Goal: Navigation & Orientation: Find specific page/section

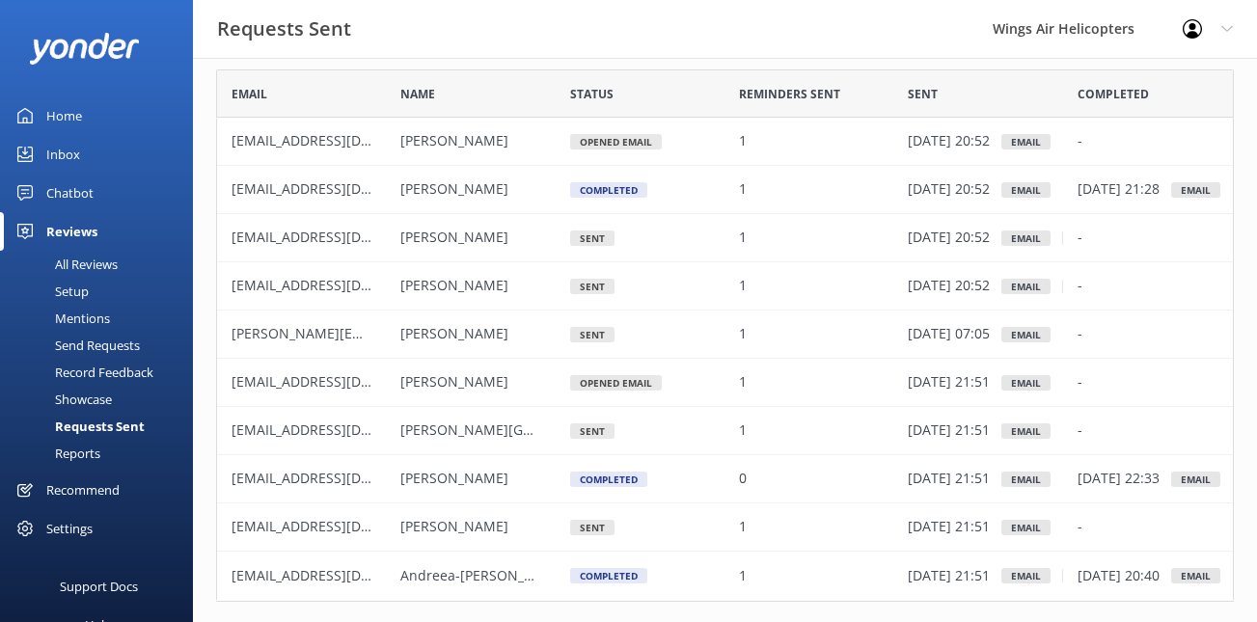
scroll to position [533, 1018]
click at [112, 336] on div "Send Requests" at bounding box center [76, 345] width 128 height 27
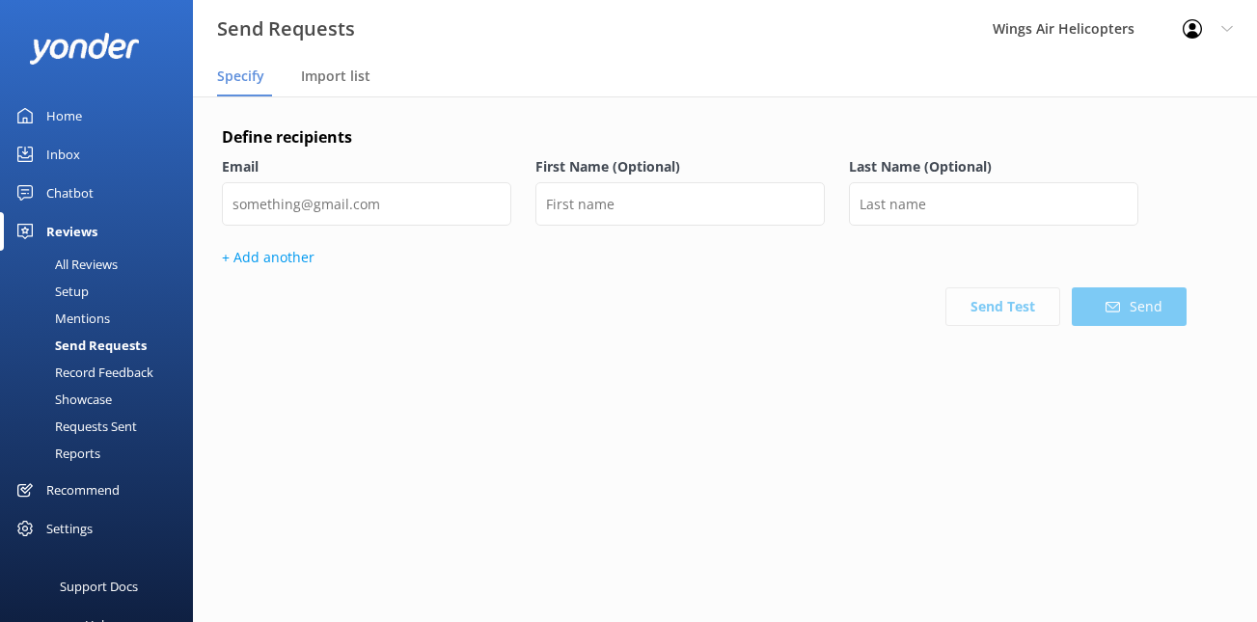
click at [100, 257] on div "All Reviews" at bounding box center [65, 264] width 106 height 27
